Goal: Task Accomplishment & Management: Manage account settings

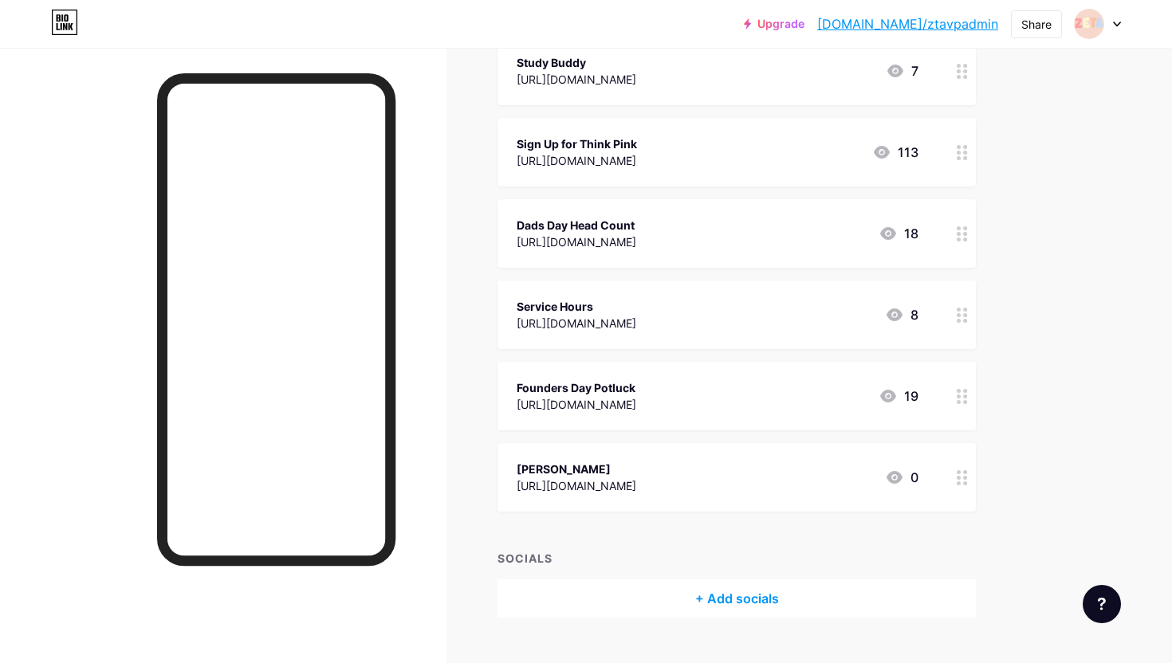
scroll to position [800, 0]
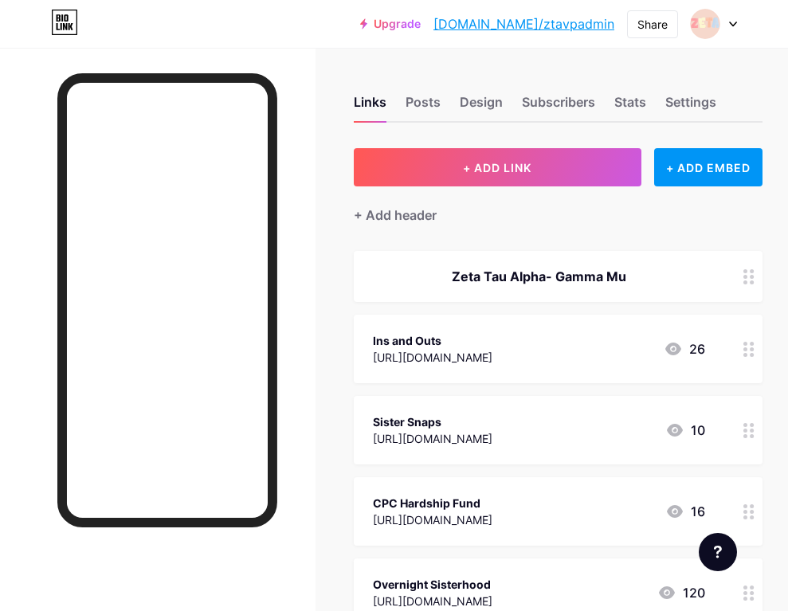
scroll to position [851, 0]
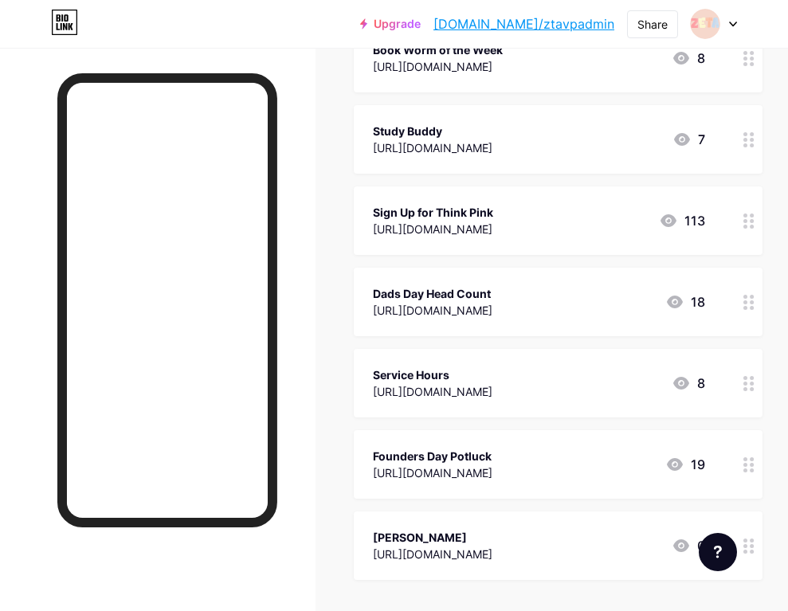
scroll to position [808, 0]
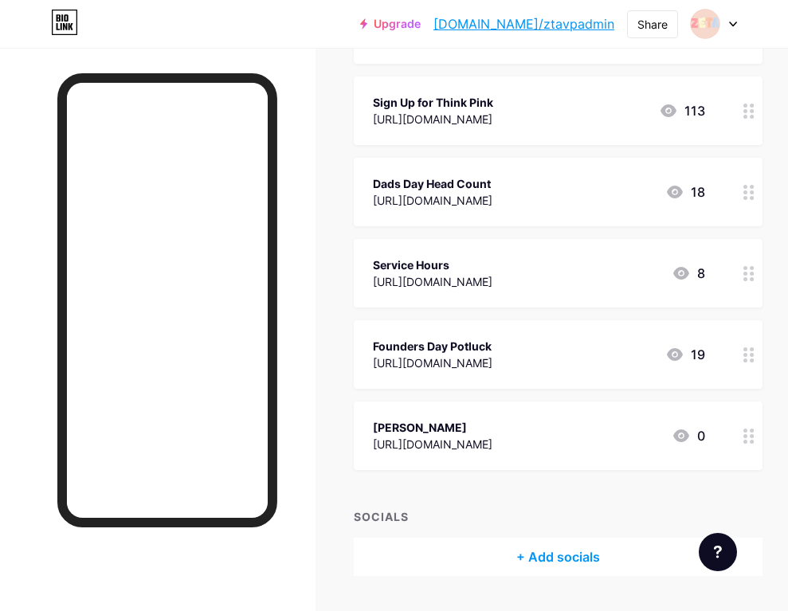
drag, startPoint x: 467, startPoint y: 420, endPoint x: 464, endPoint y: 316, distance: 104.5
click at [460, 414] on div "[PERSON_NAME] [URL][DOMAIN_NAME] 0" at bounding box center [558, 436] width 409 height 69
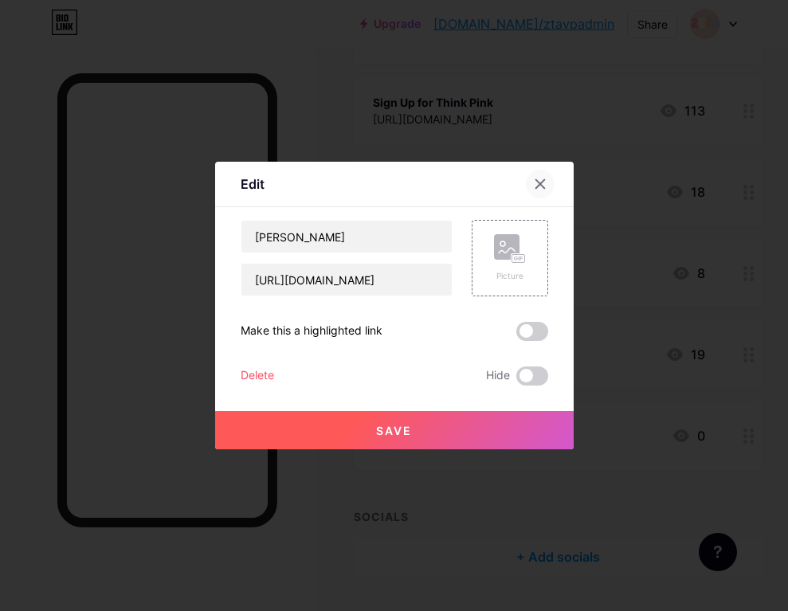
click at [537, 195] on div at bounding box center [540, 184] width 29 height 29
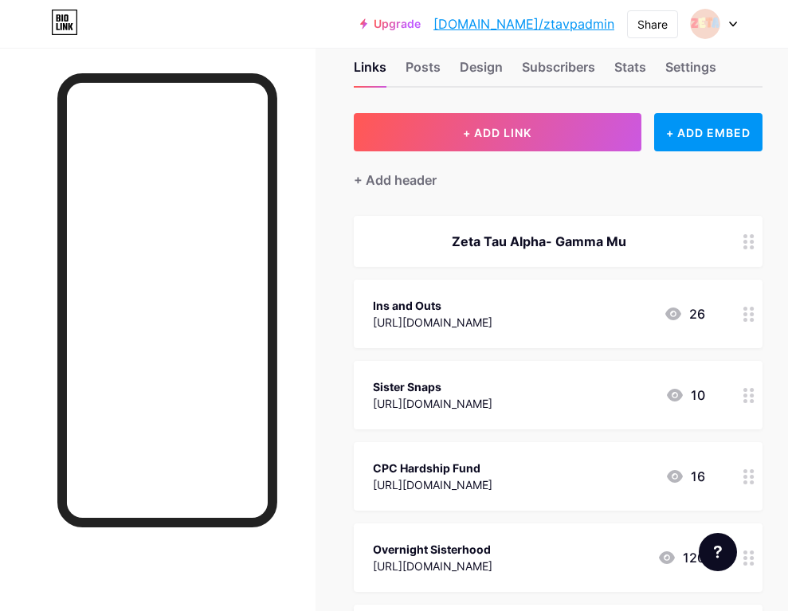
scroll to position [0, 0]
